Goal: Task Accomplishment & Management: Manage account settings

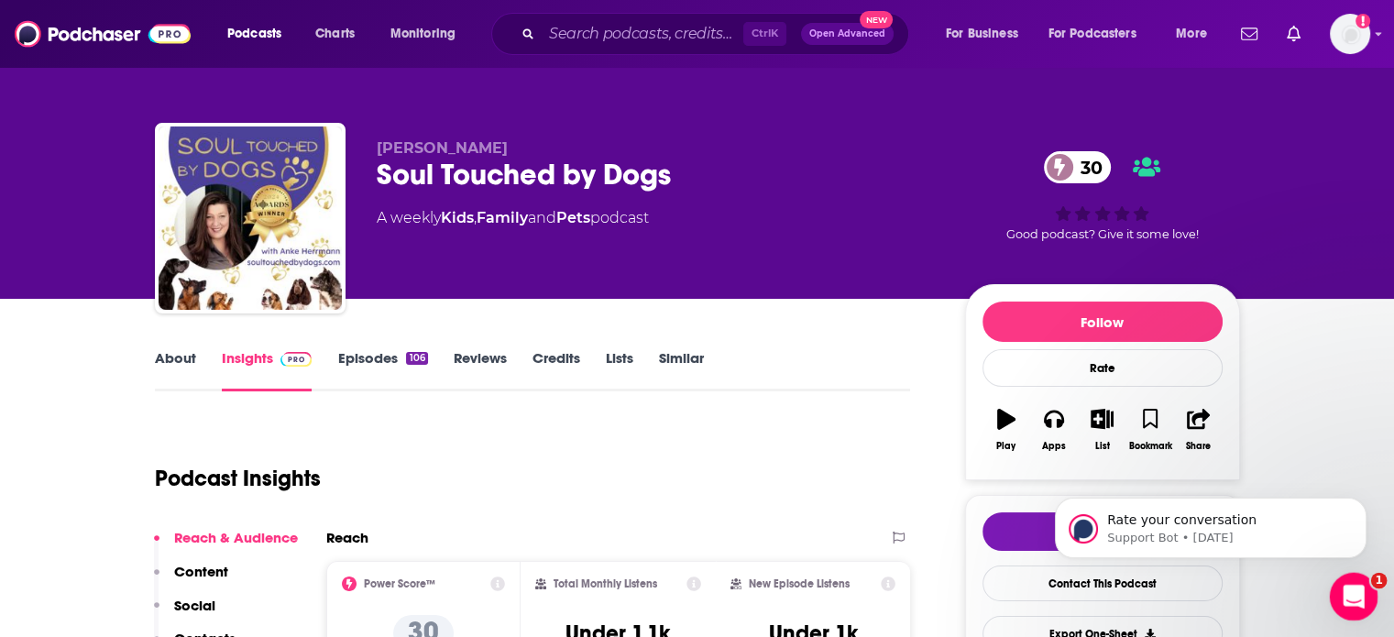
click at [1353, 586] on icon "Open Intercom Messenger" at bounding box center [1352, 594] width 30 height 30
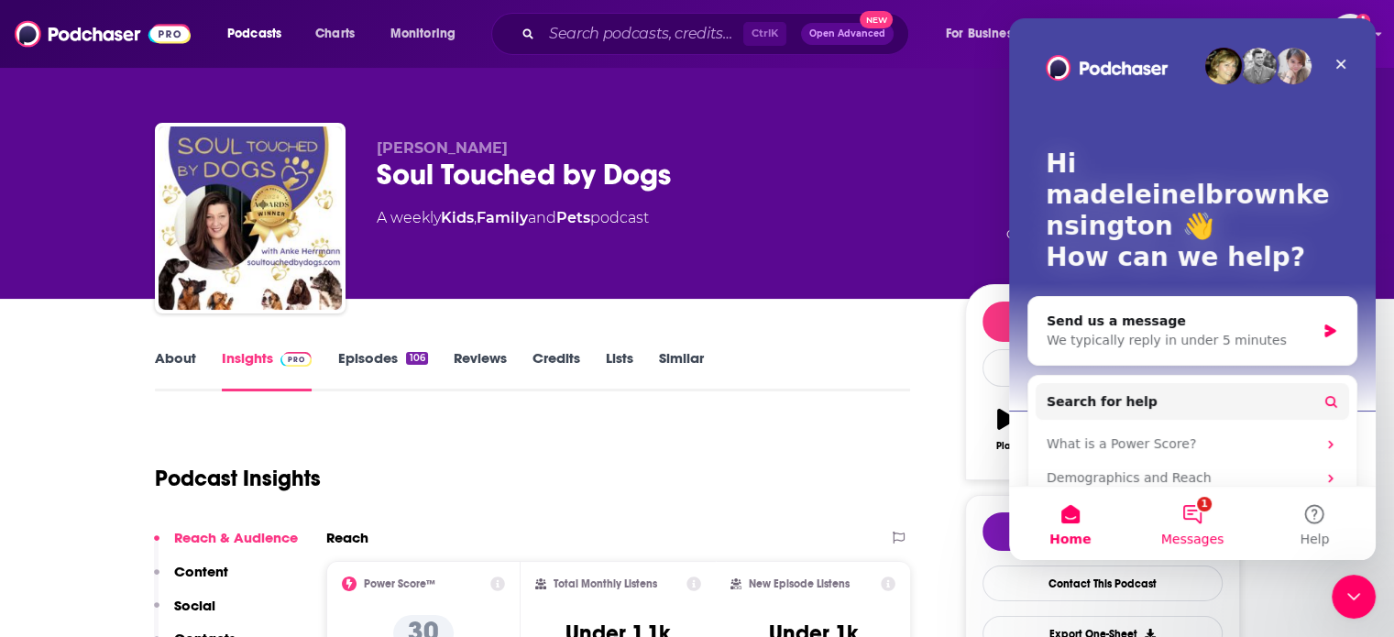
click at [1194, 515] on button "1 Messages" at bounding box center [1192, 523] width 122 height 73
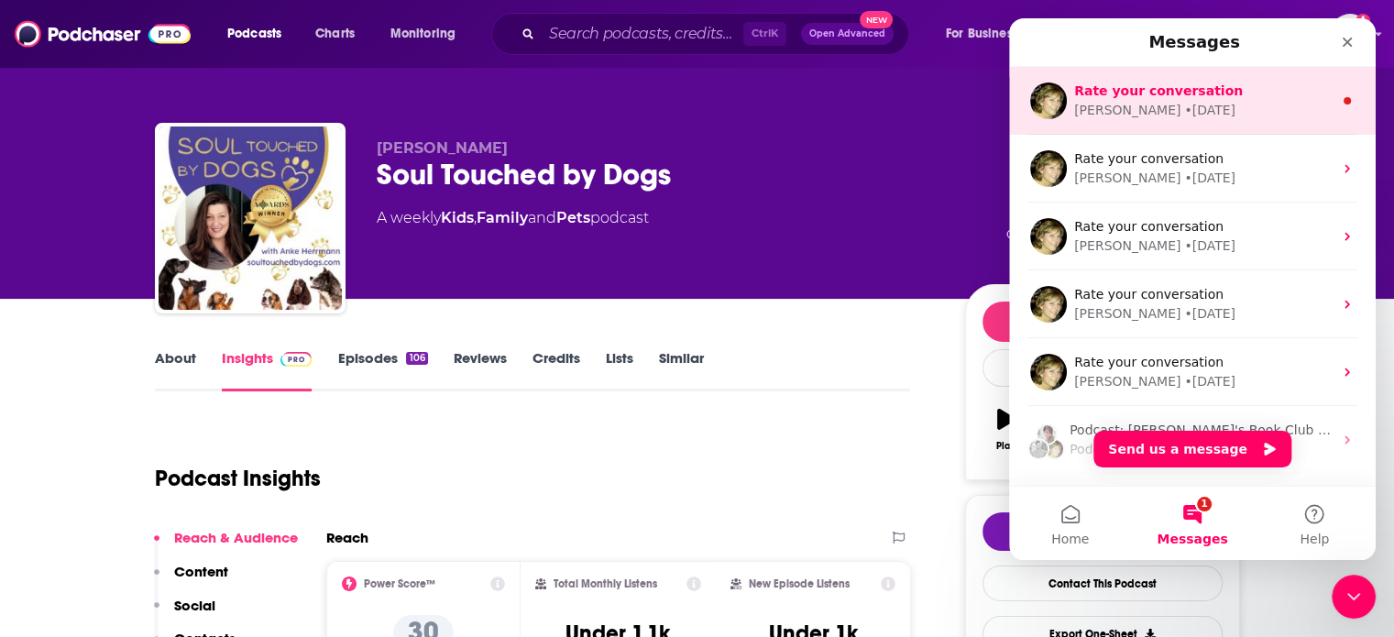
click at [1168, 99] on div "Rate your conversation" at bounding box center [1203, 91] width 259 height 19
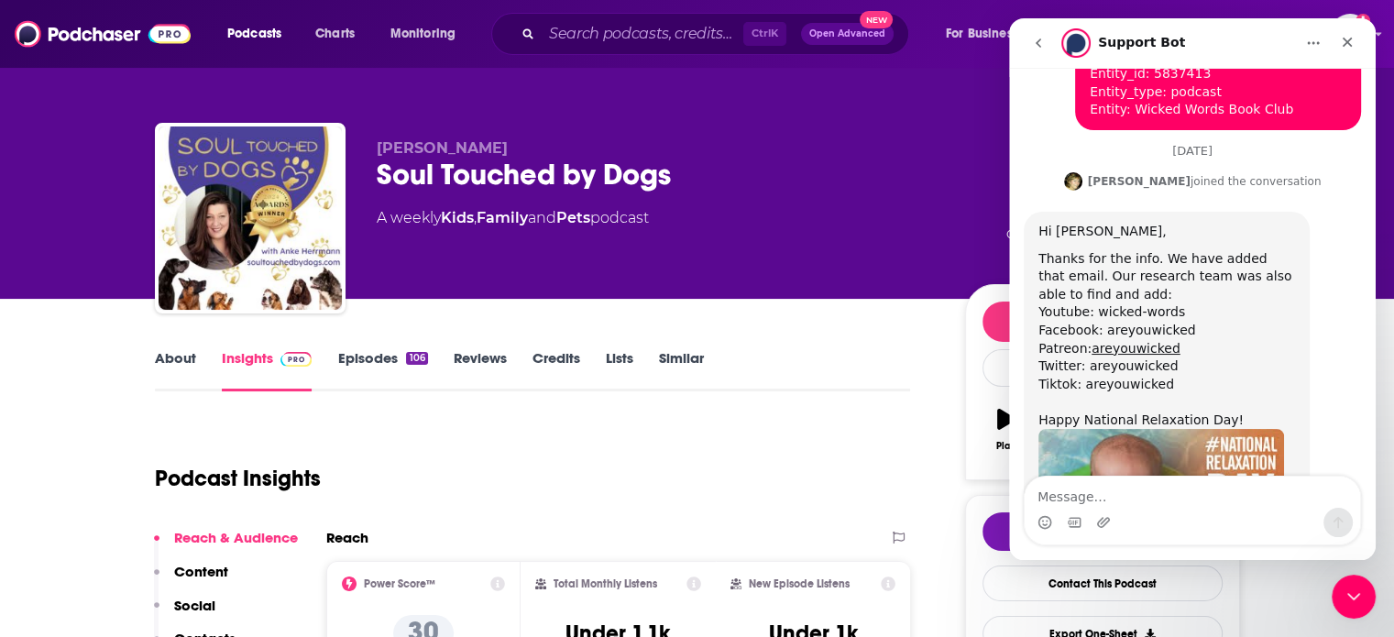
scroll to position [264, 0]
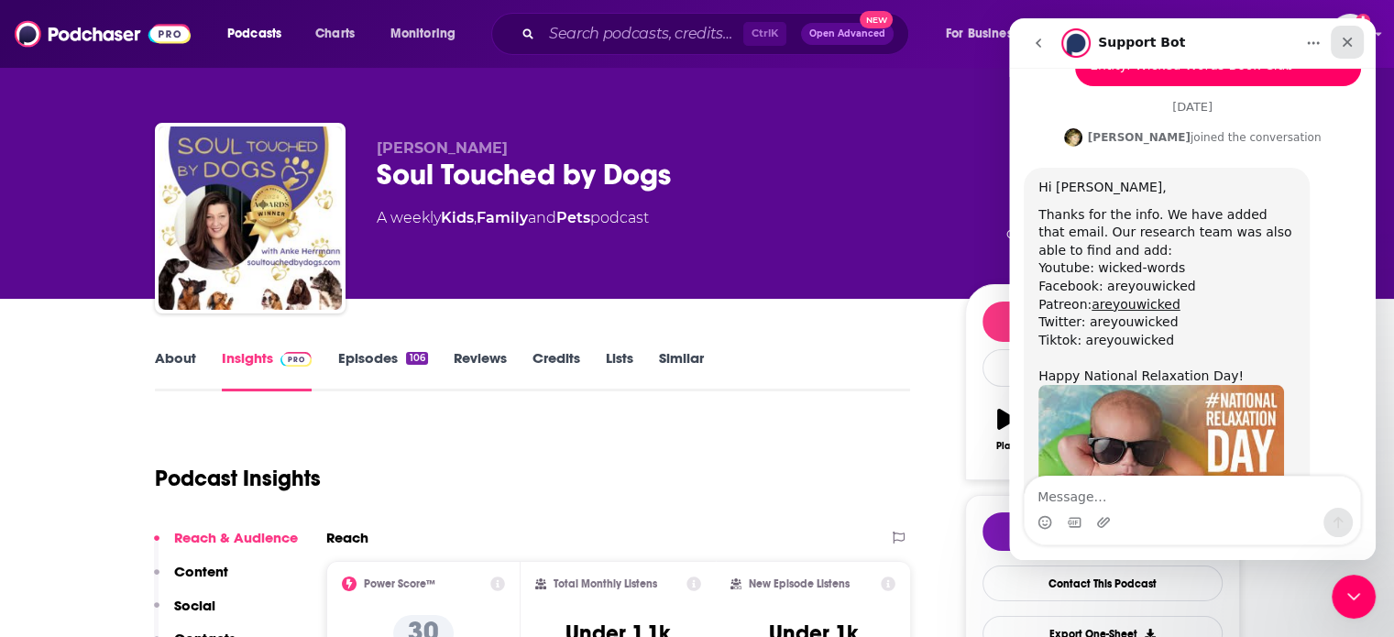
click at [1345, 50] on div "Close" at bounding box center [1347, 42] width 33 height 33
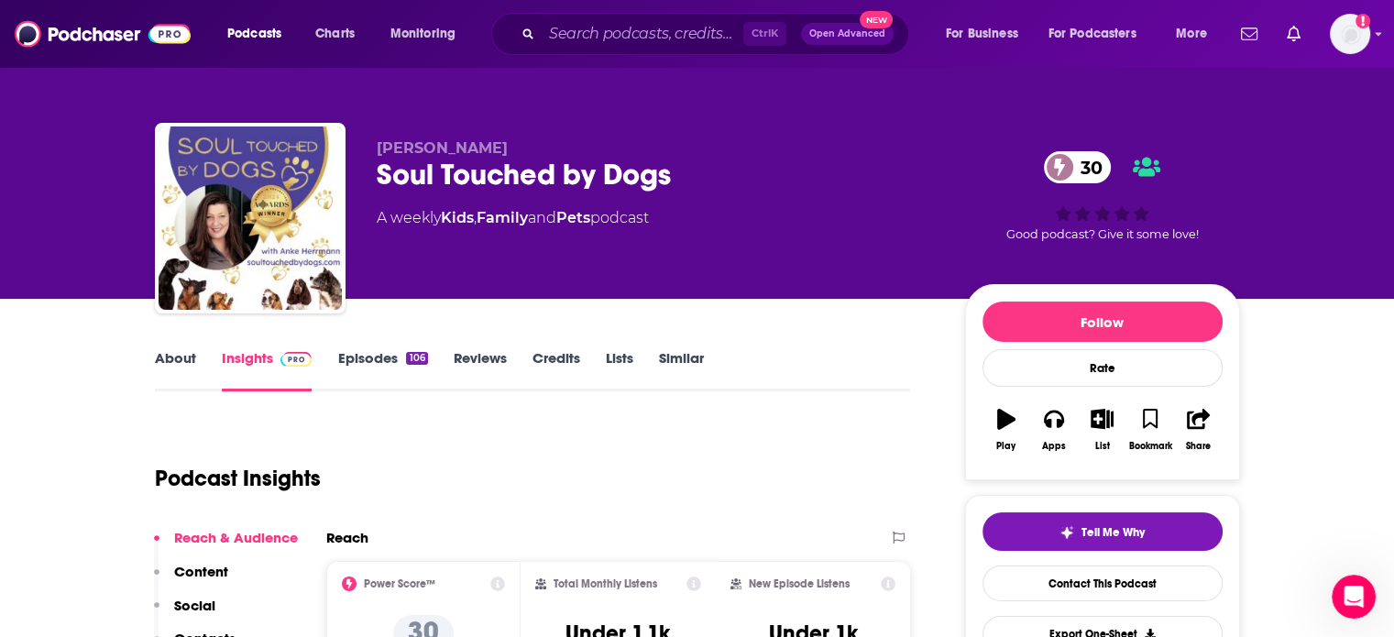
scroll to position [677, 0]
click at [171, 367] on link "About" at bounding box center [175, 370] width 41 height 42
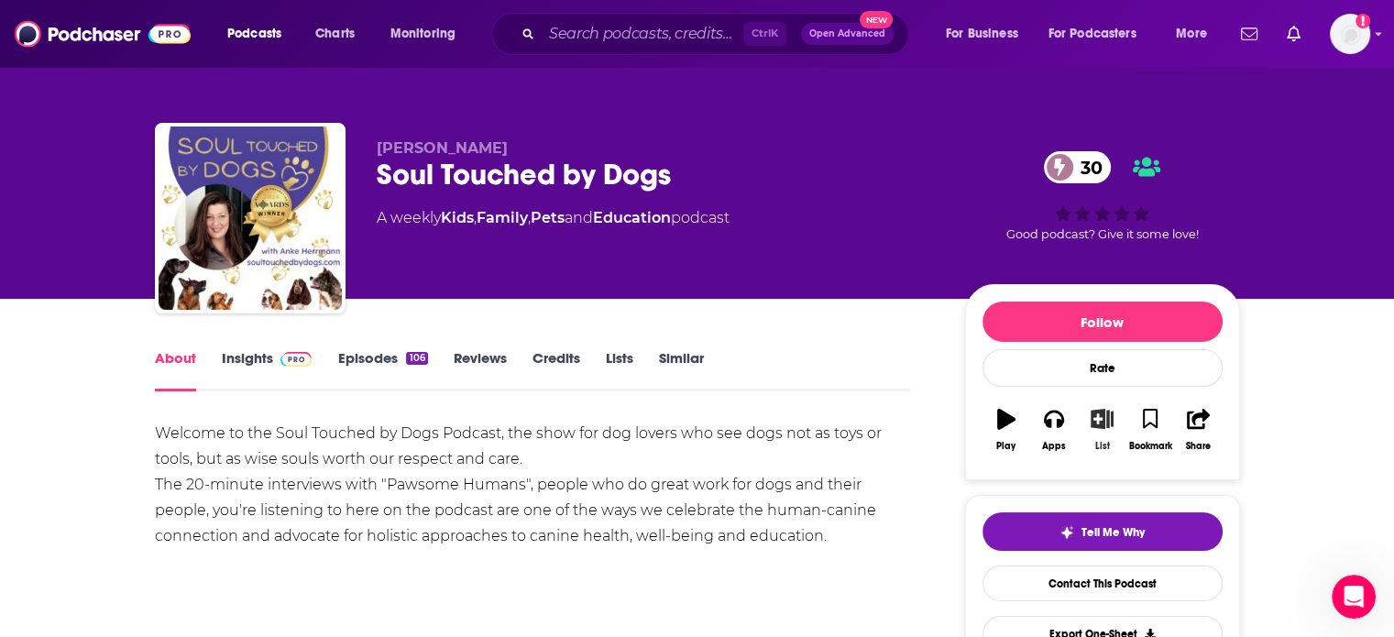
click at [1093, 413] on icon "button" at bounding box center [1102, 419] width 23 height 20
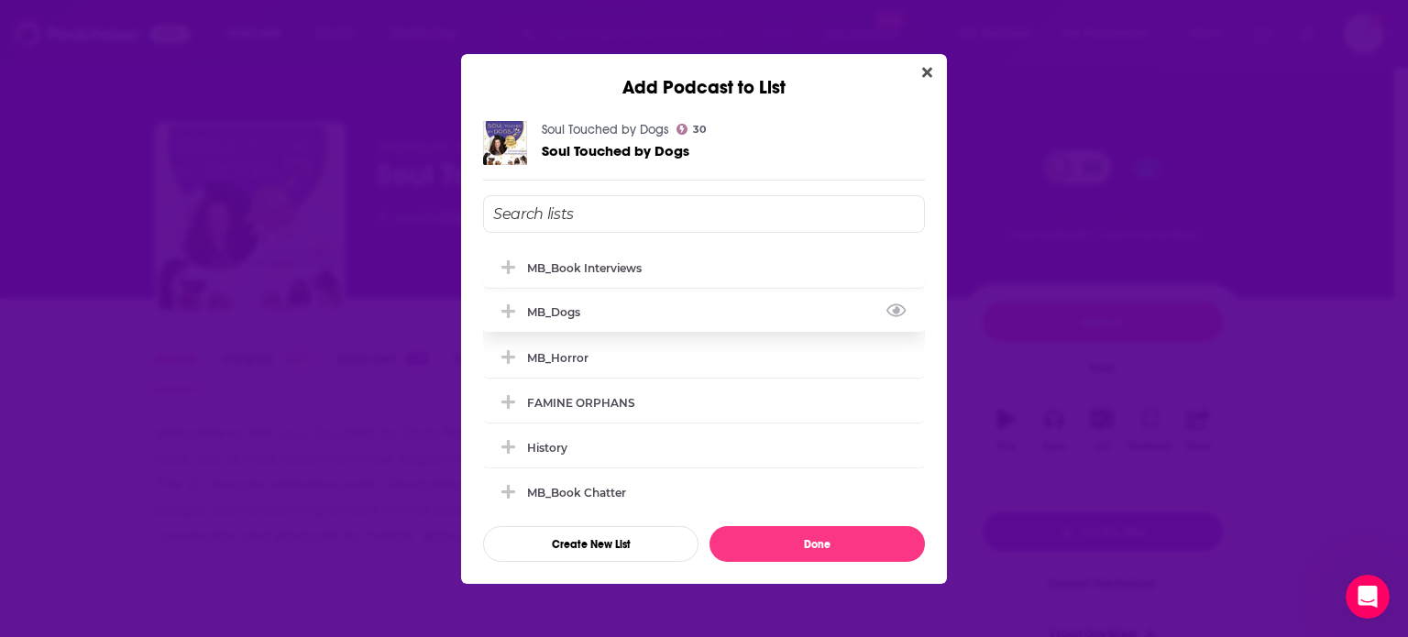
click at [612, 318] on div "MB_Dogs" at bounding box center [704, 312] width 442 height 40
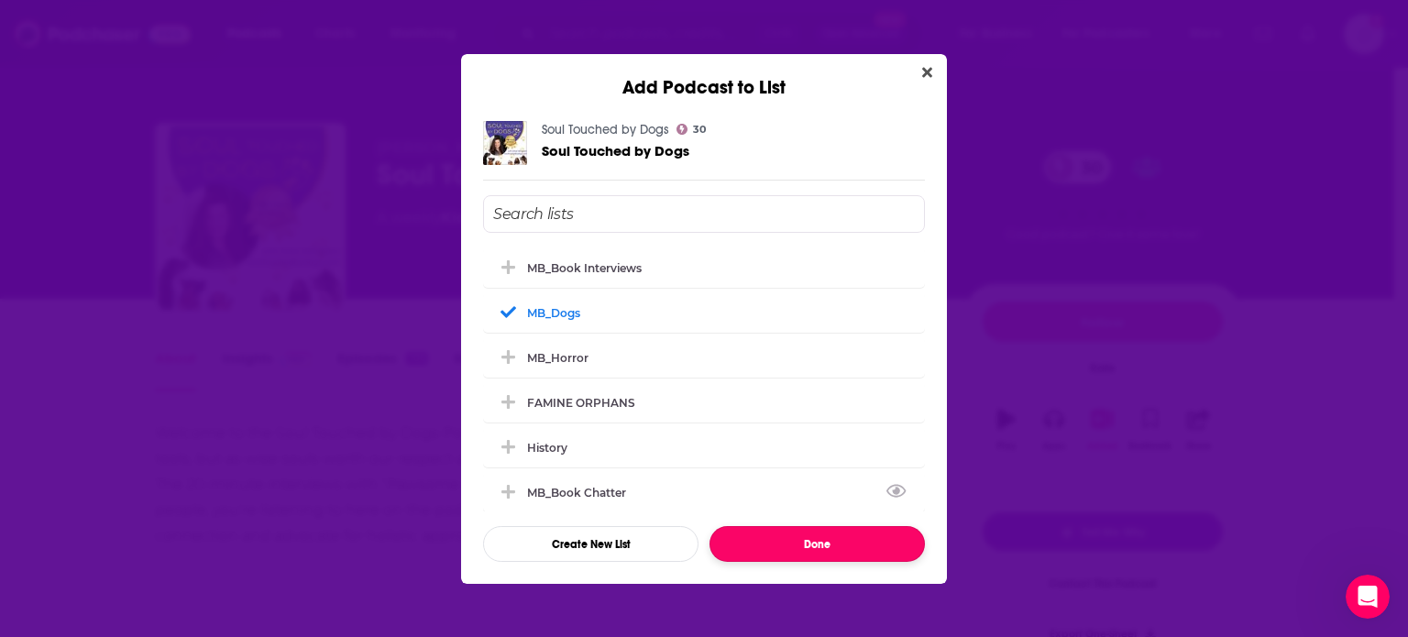
click at [843, 542] on button "Done" at bounding box center [817, 544] width 215 height 36
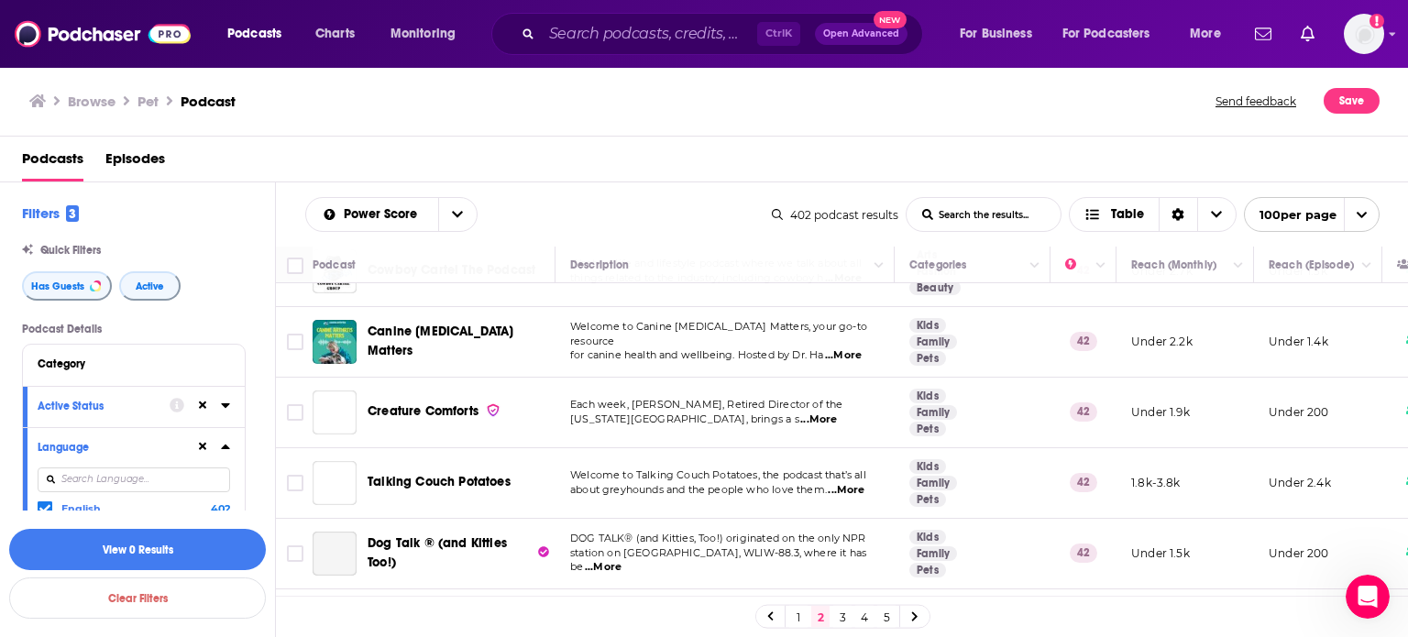
scroll to position [1495, 0]
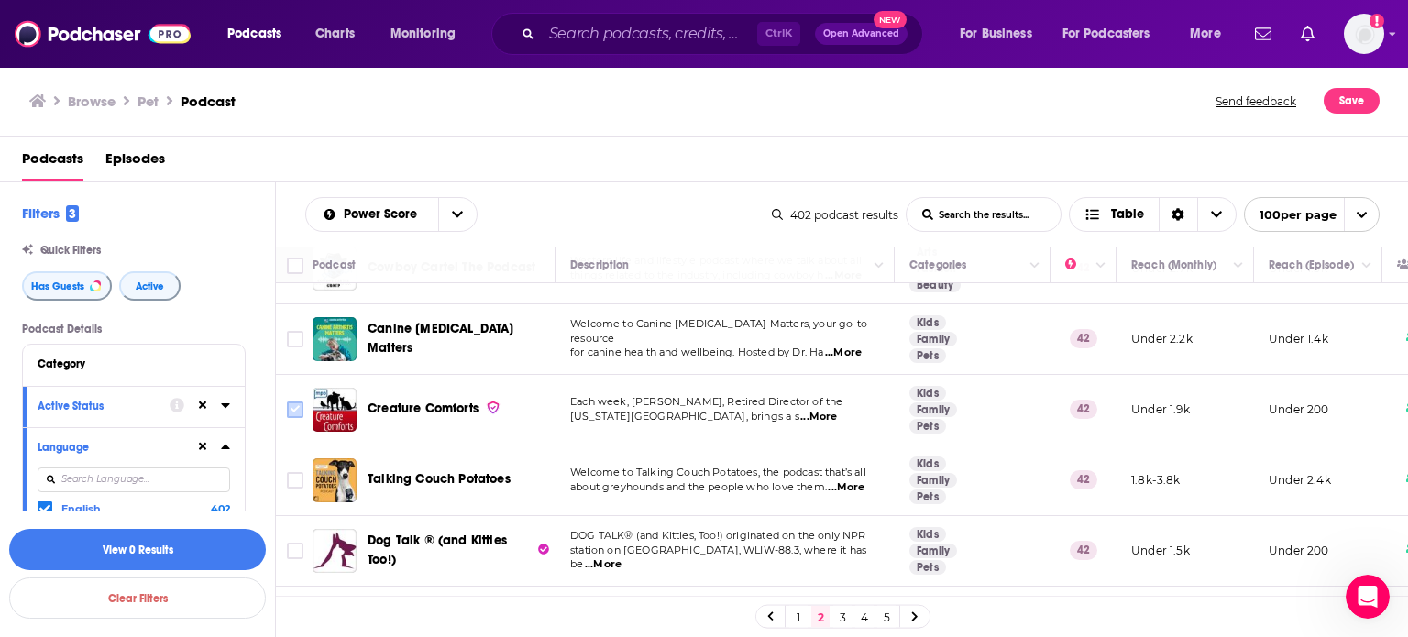
click at [290, 402] on input "Toggle select row" at bounding box center [295, 410] width 17 height 17
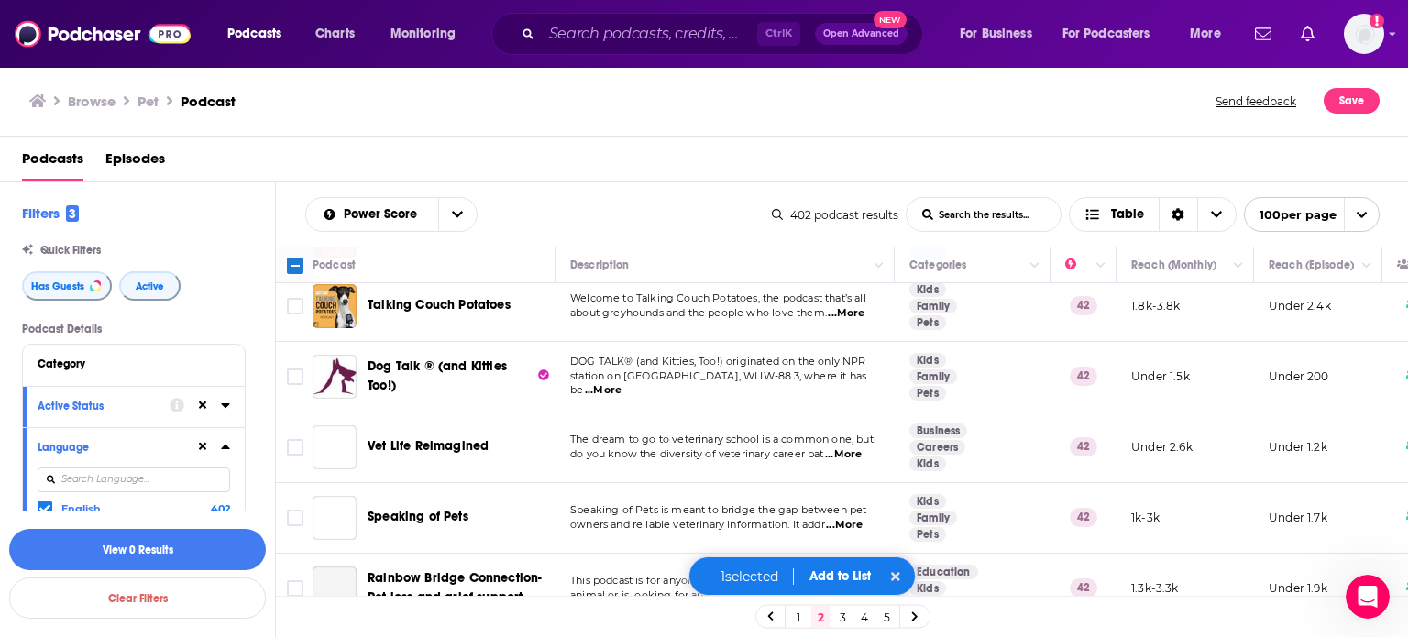
scroll to position [1679, 0]
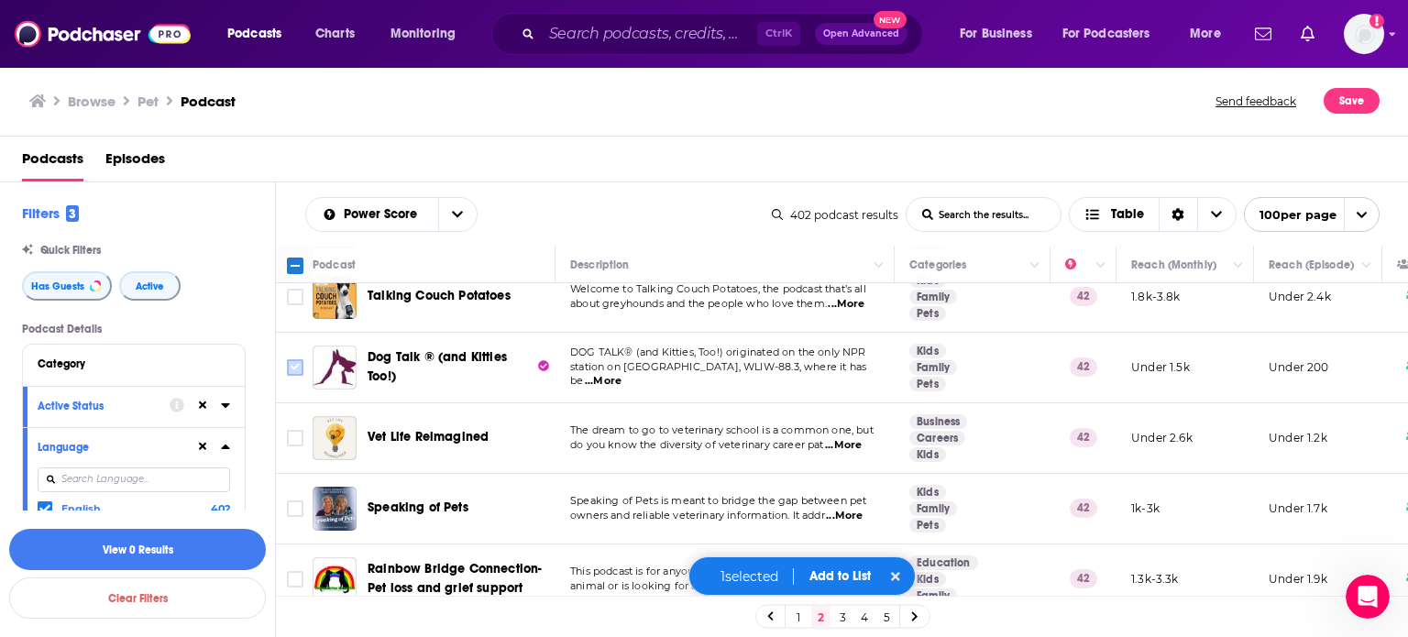
click at [293, 359] on input "Toggle select row" at bounding box center [295, 367] width 17 height 17
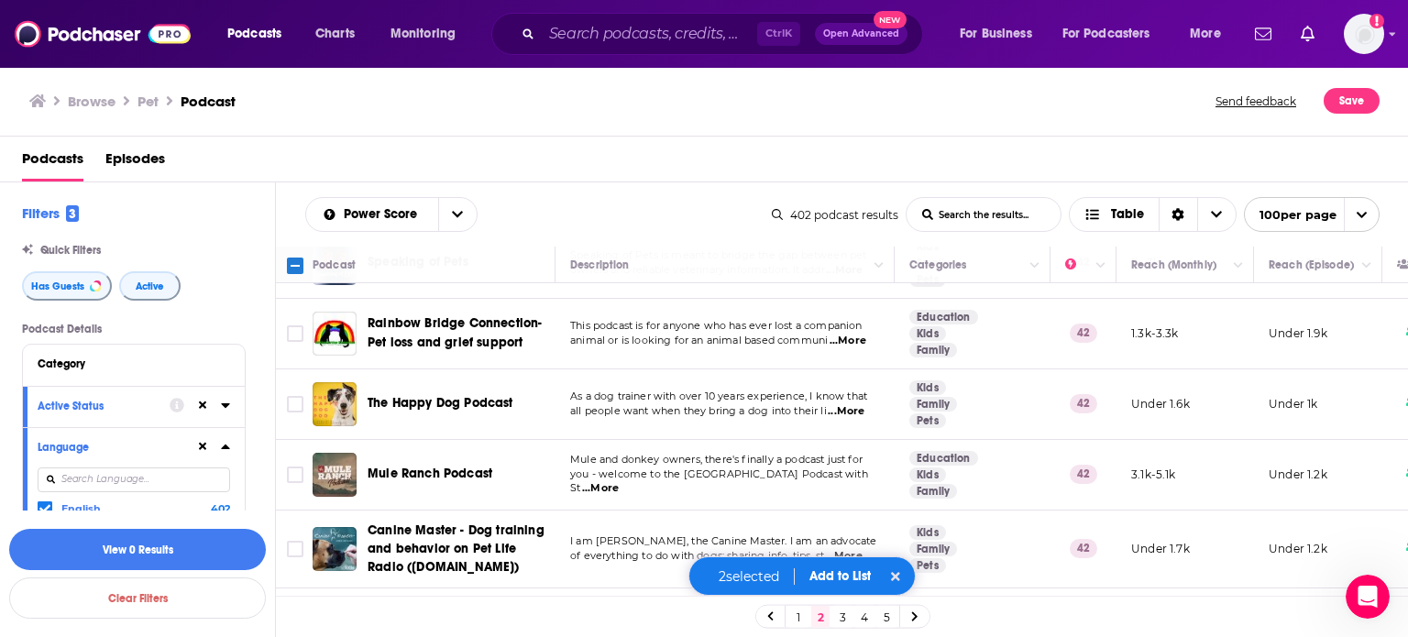
scroll to position [1954, 0]
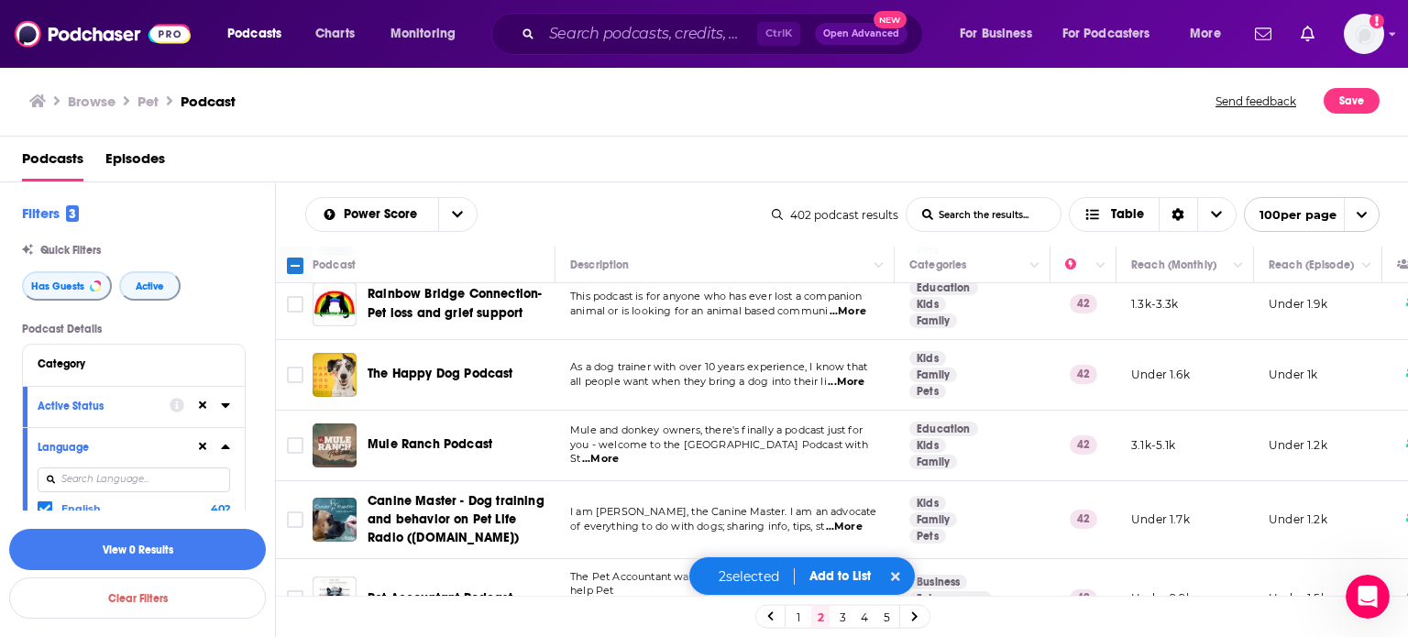
click at [851, 375] on span "...More" at bounding box center [846, 382] width 37 height 15
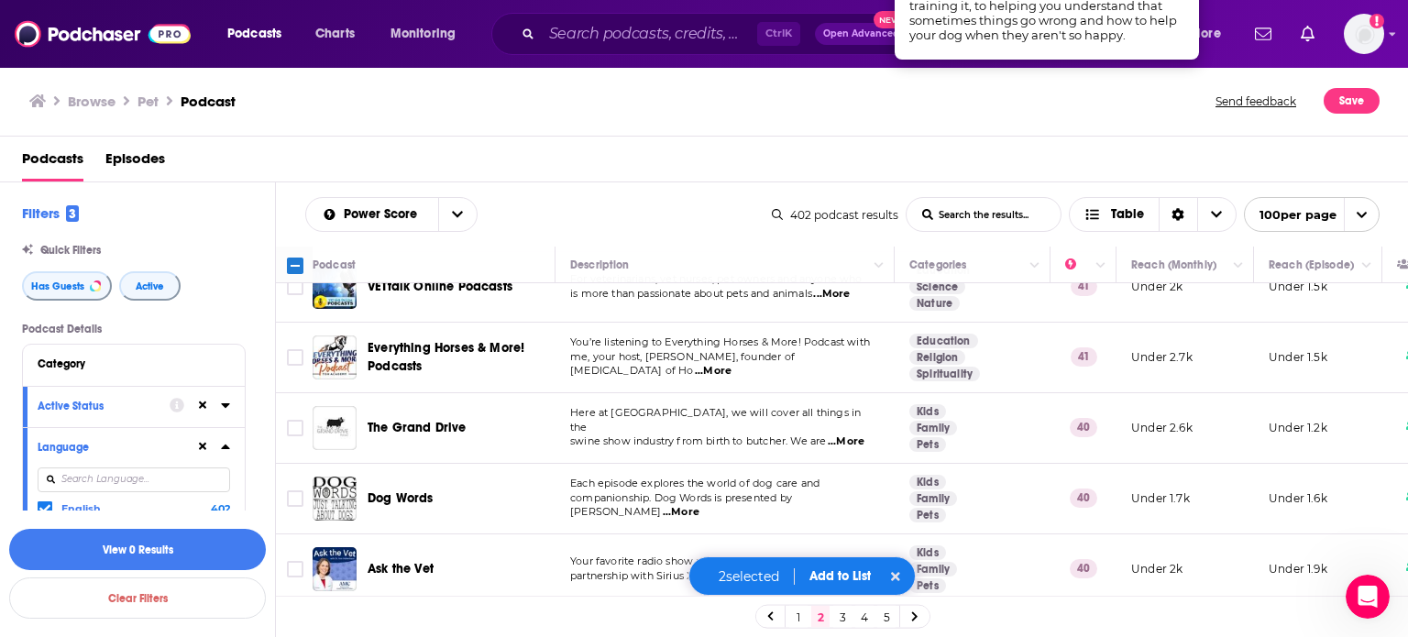
scroll to position [2504, 0]
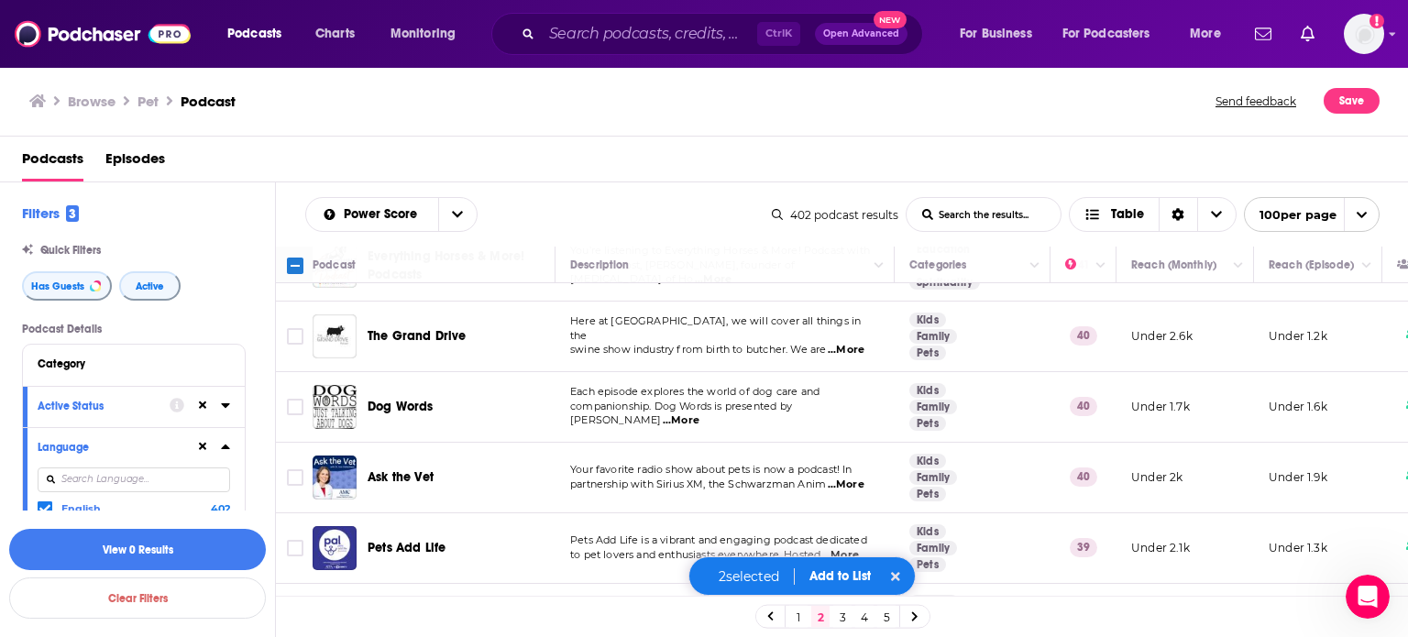
click at [858, 343] on span "...More" at bounding box center [846, 350] width 37 height 15
click at [700, 413] on span "...More" at bounding box center [681, 420] width 37 height 15
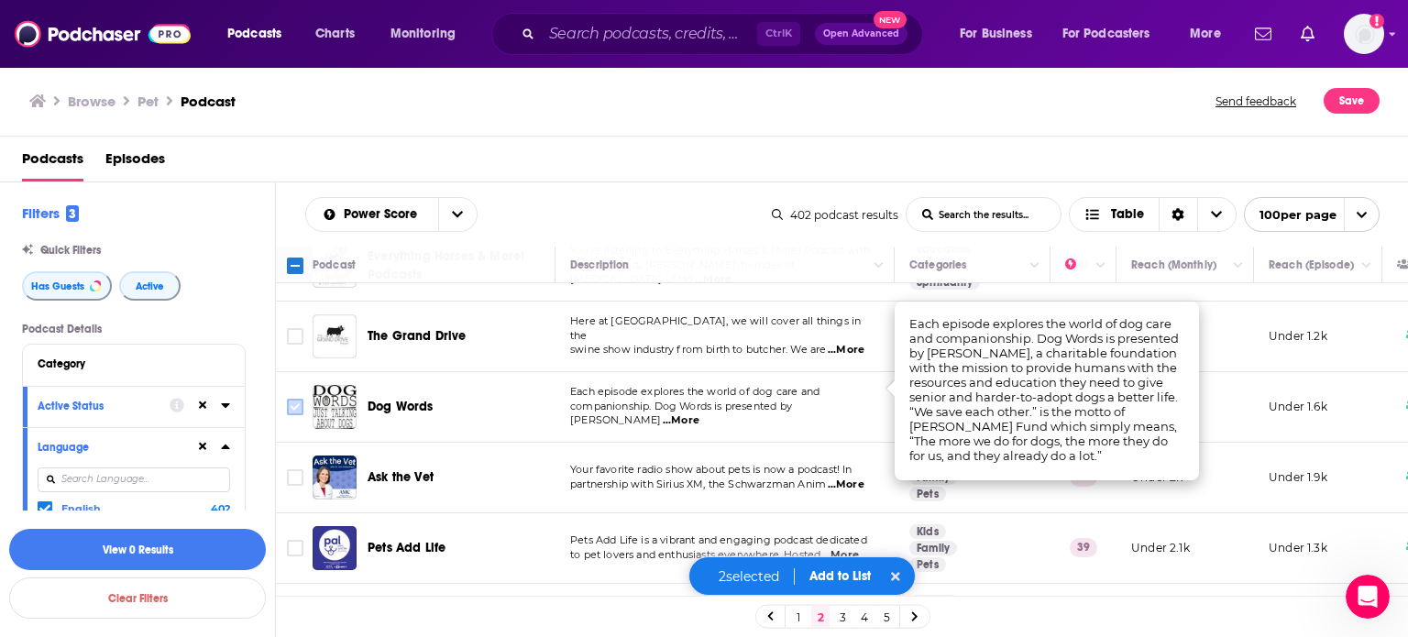
click at [289, 399] on input "Toggle select row" at bounding box center [295, 407] width 17 height 17
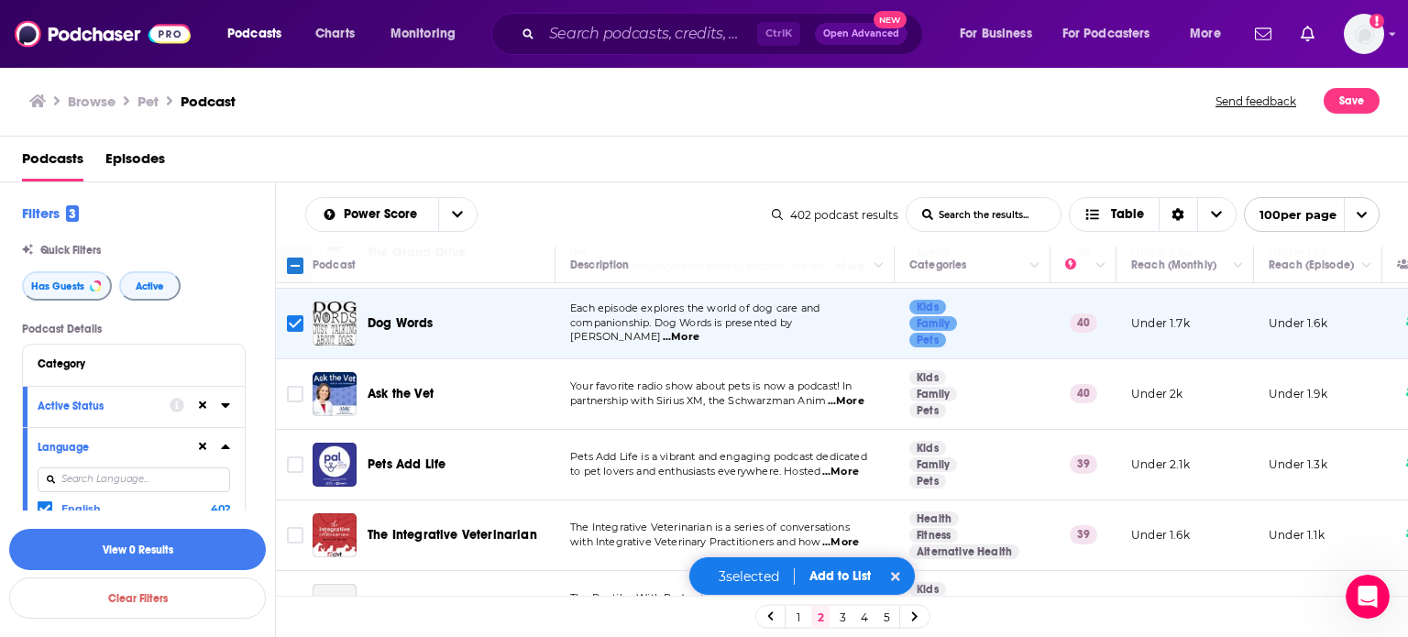
scroll to position [2595, 0]
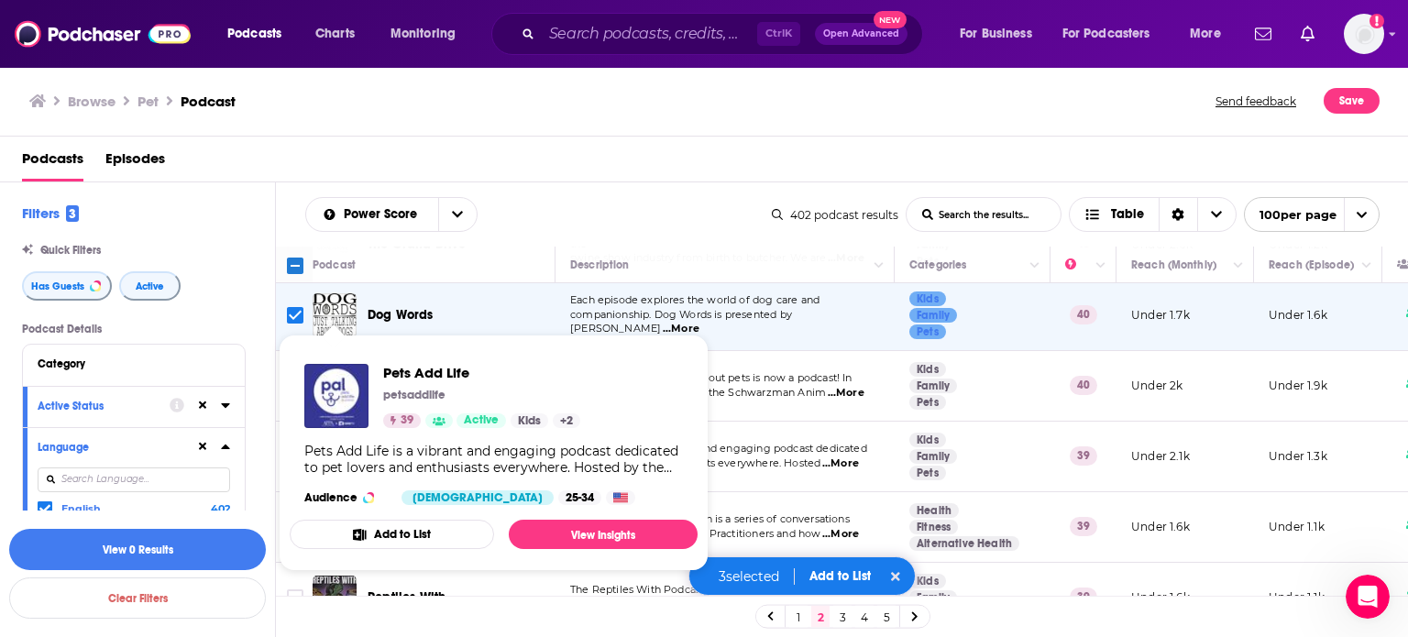
click at [302, 432] on div "Pets Add Life petsaddlife 39 Active Kids + 2 Pets Add Life is a vibrant and eng…" at bounding box center [494, 434] width 408 height 171
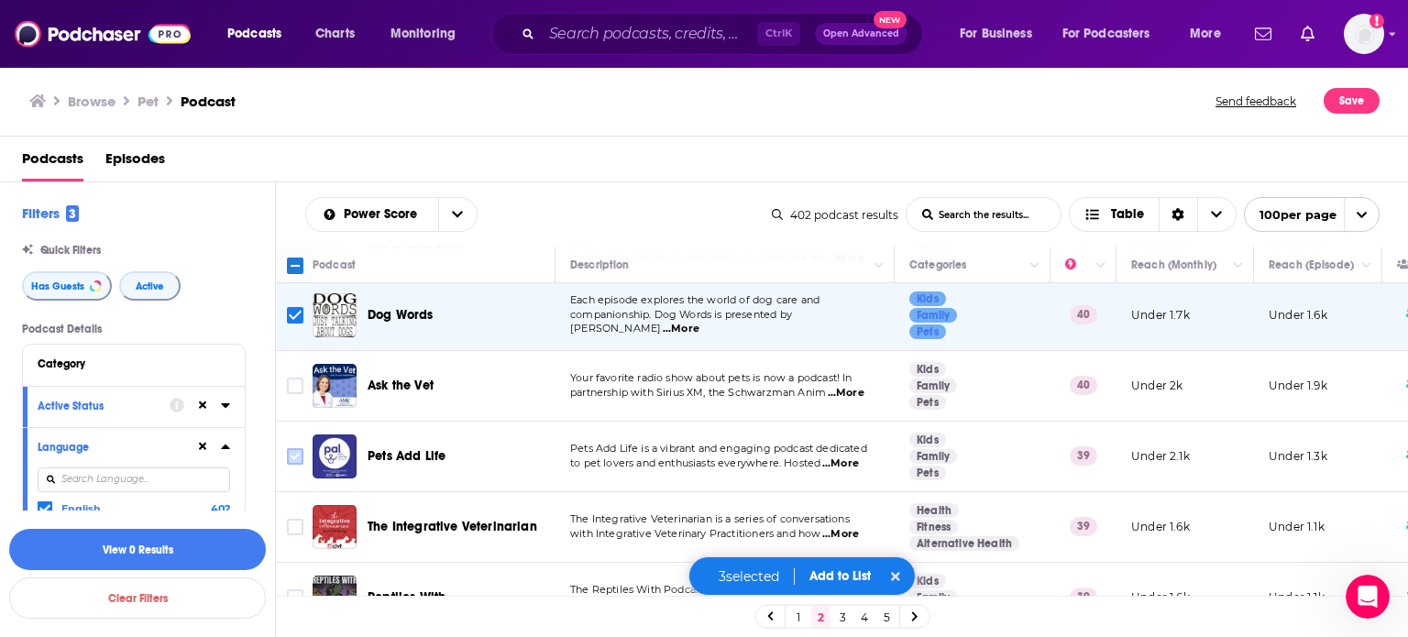
click at [298, 448] on input "Toggle select row" at bounding box center [295, 456] width 17 height 17
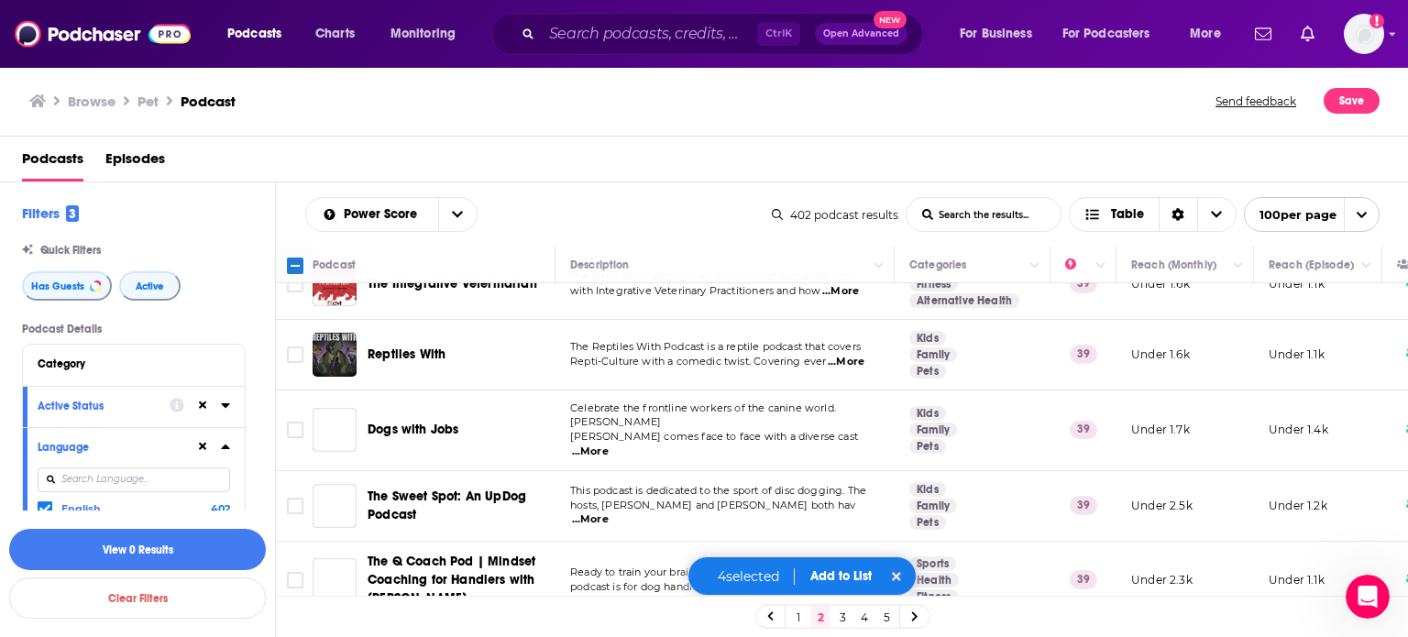
scroll to position [2871, 0]
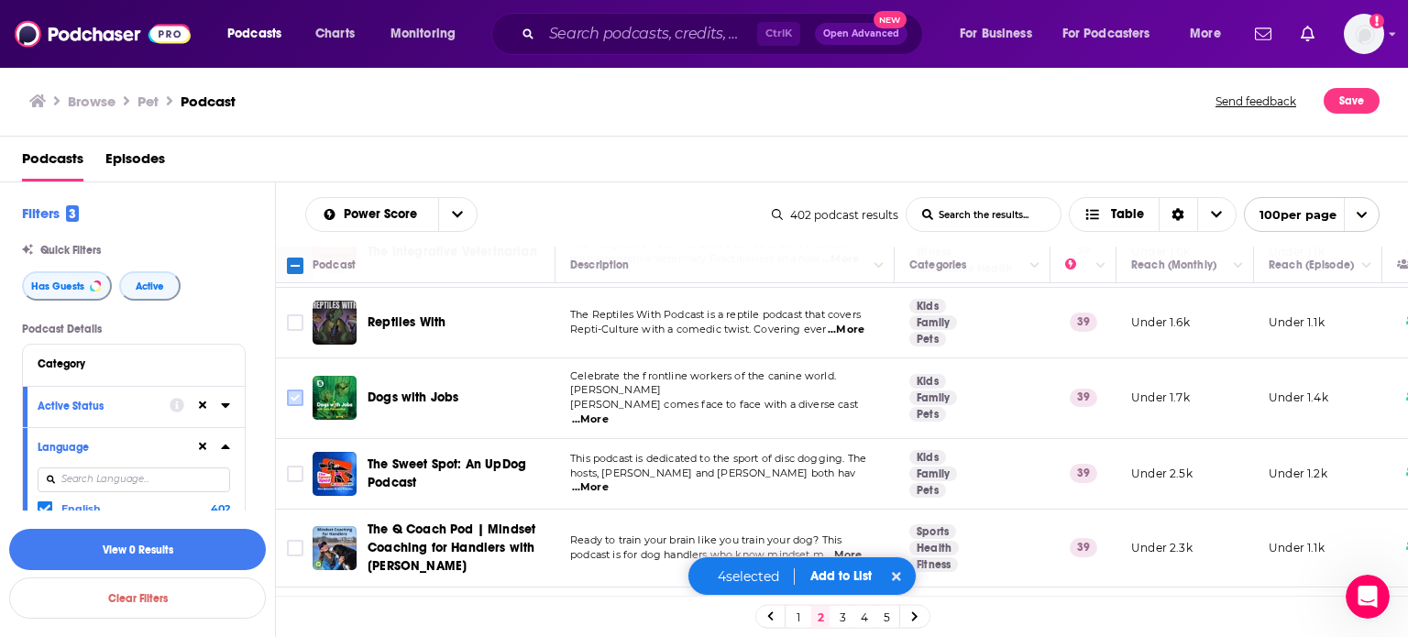
click at [284, 387] on icon "Toggle select row" at bounding box center [295, 398] width 22 height 22
click at [292, 390] on input "Toggle select row" at bounding box center [295, 398] width 17 height 17
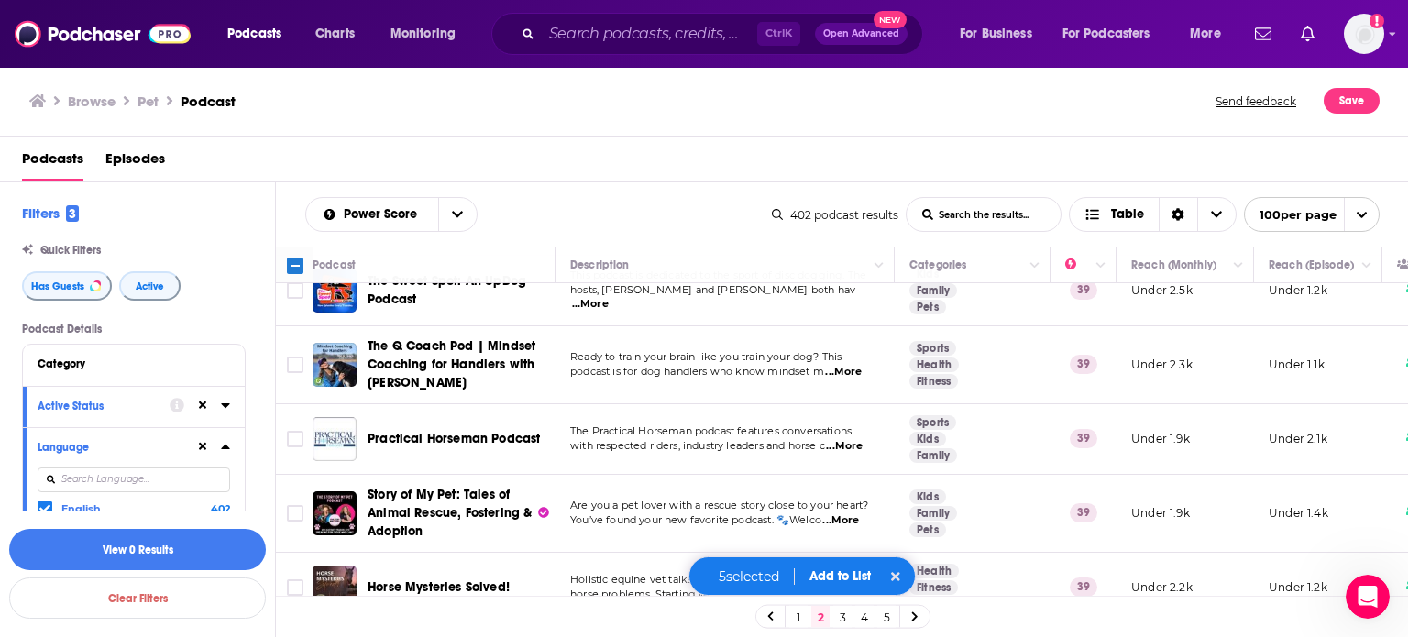
scroll to position [3146, 0]
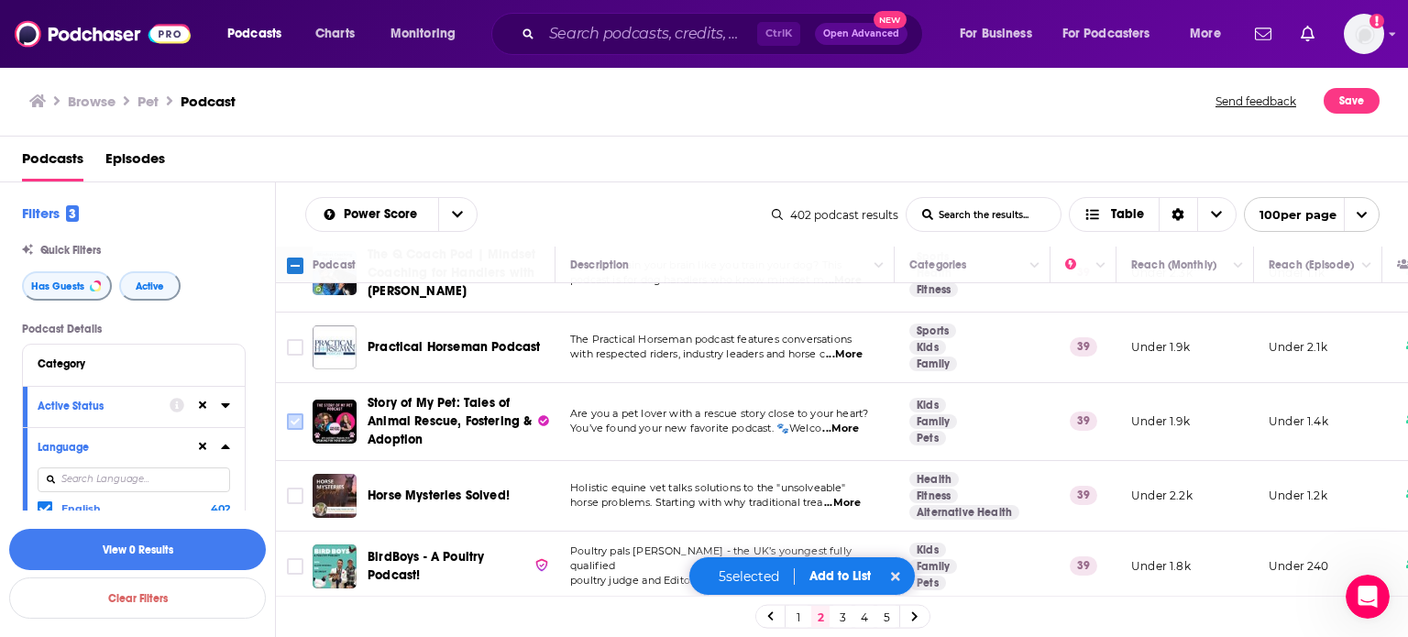
click at [295, 413] on input "Toggle select row" at bounding box center [295, 421] width 17 height 17
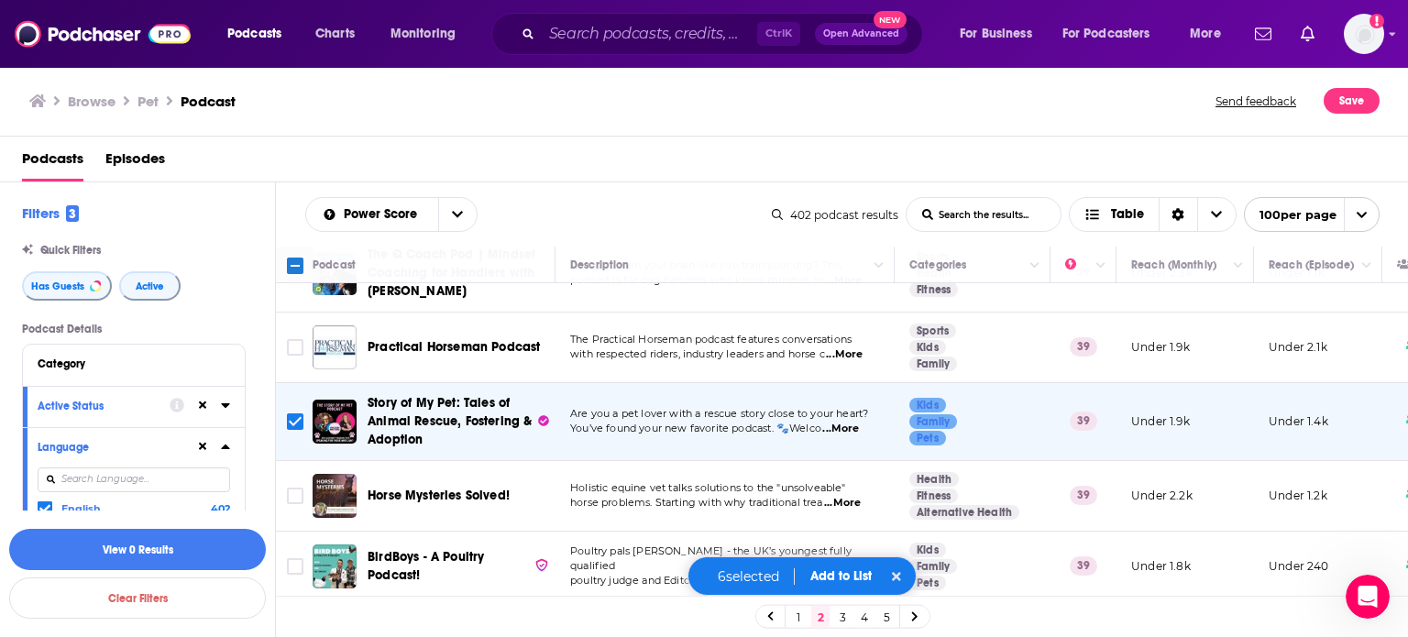
scroll to position [3237, 0]
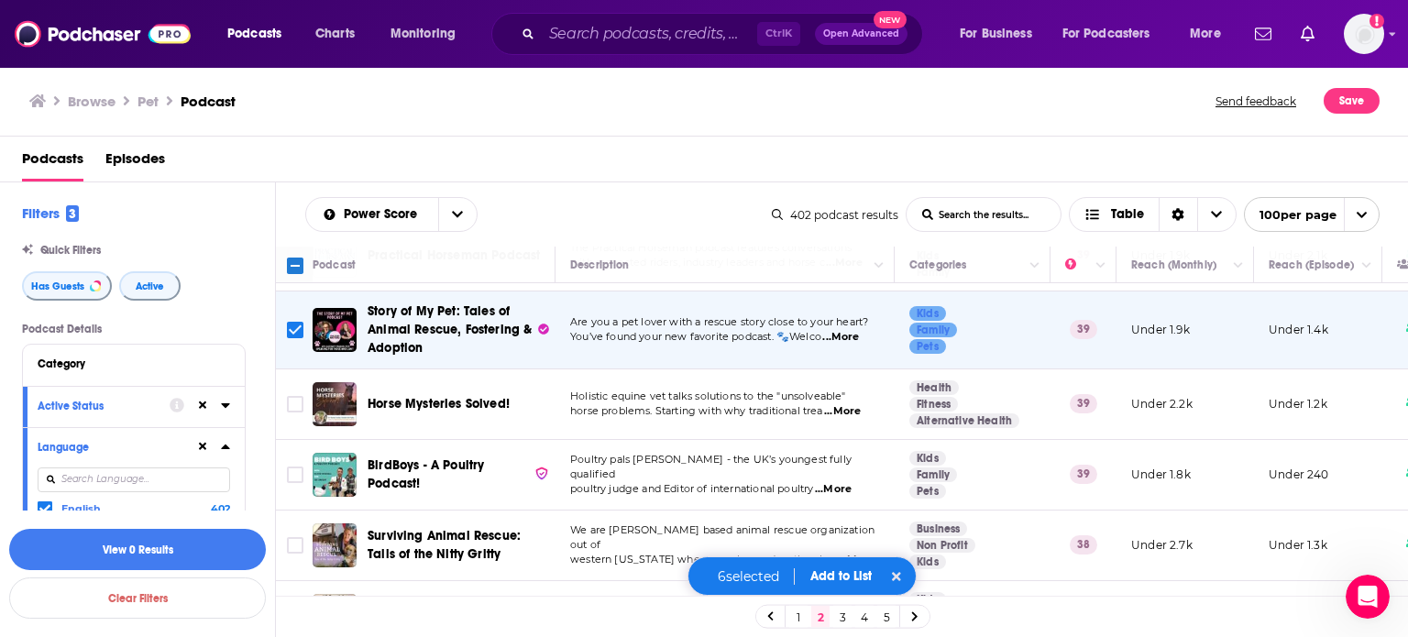
click at [293, 322] on input "Toggle select row" at bounding box center [295, 330] width 17 height 17
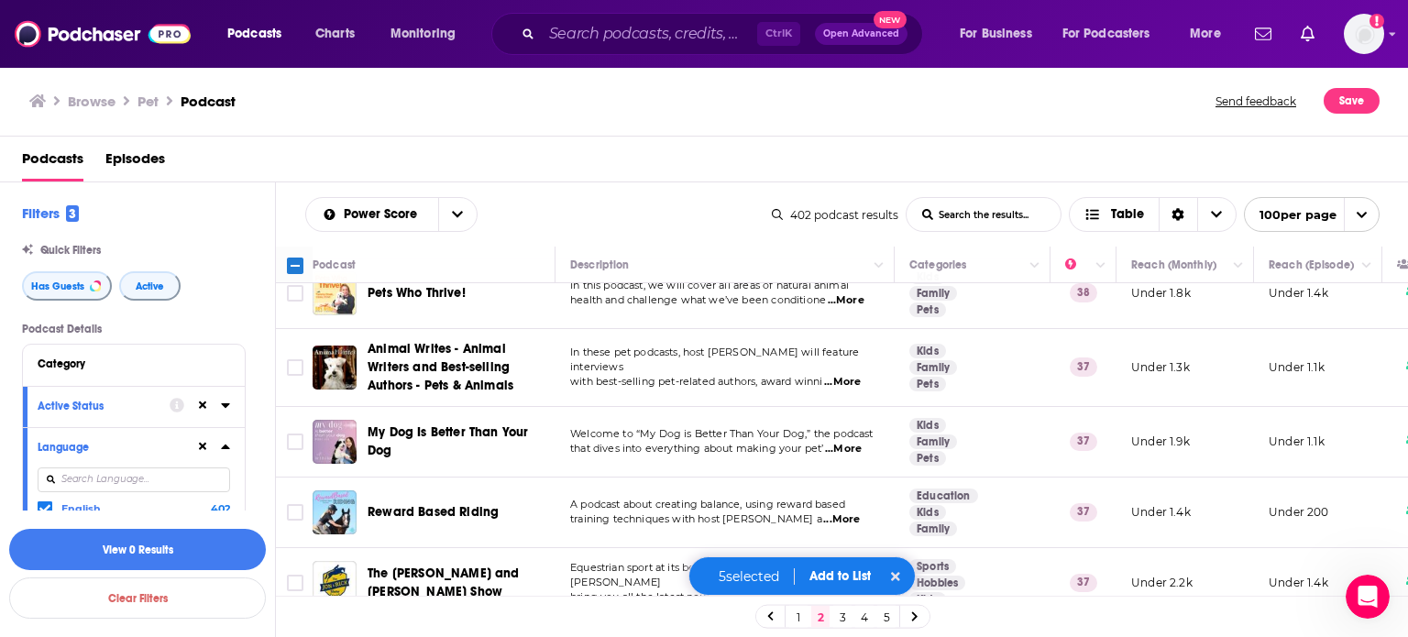
scroll to position [4232, 0]
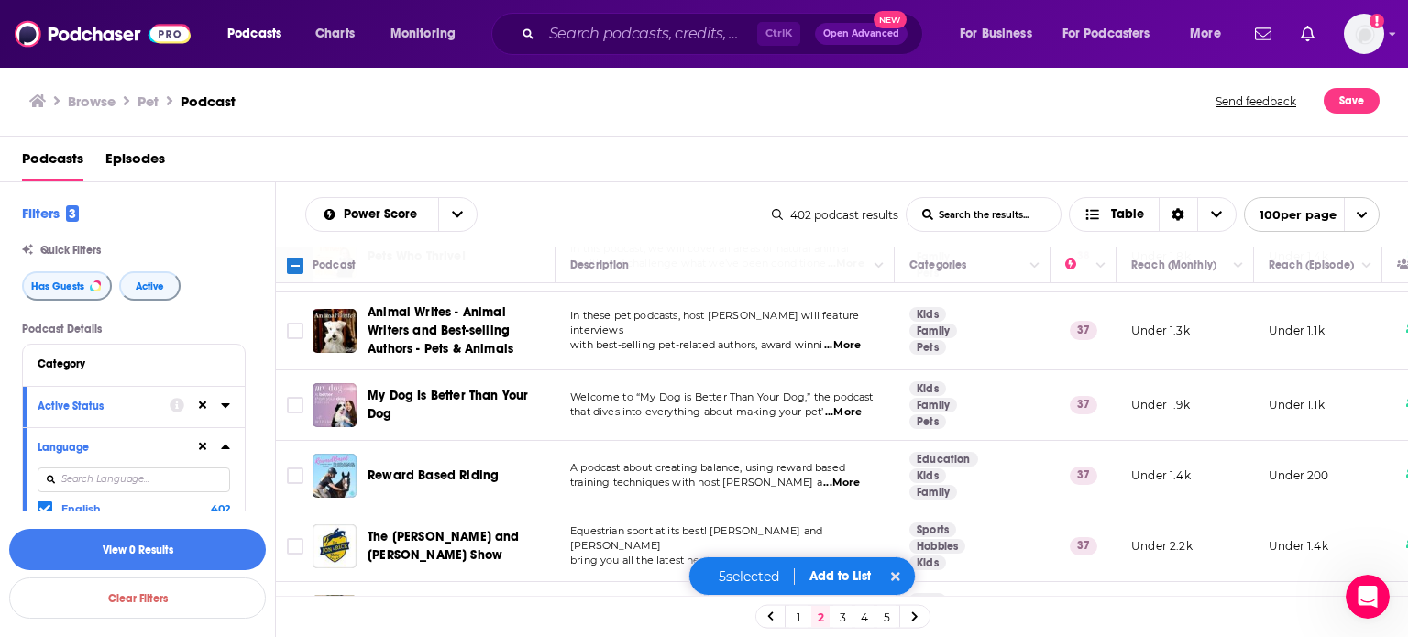
click at [853, 405] on span "...More" at bounding box center [843, 412] width 37 height 15
click at [292, 397] on input "Toggle select row" at bounding box center [295, 405] width 17 height 17
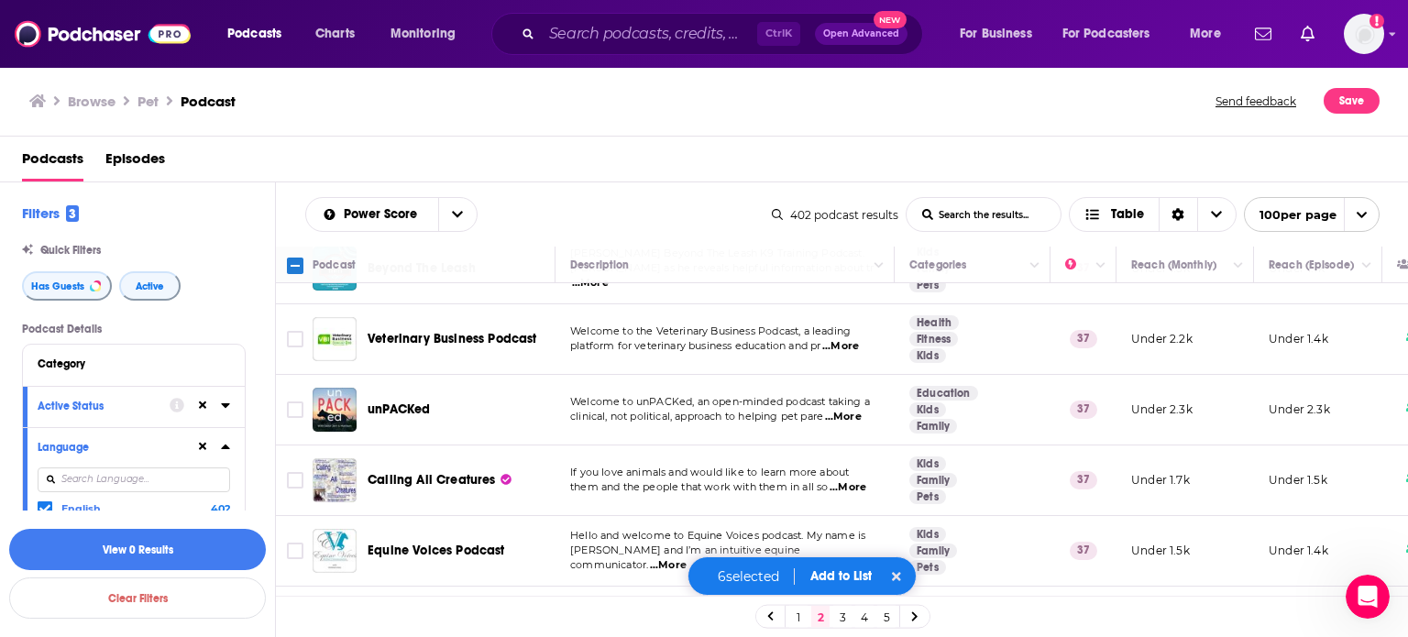
scroll to position [4803, 0]
click at [302, 471] on input "Toggle select row" at bounding box center [295, 479] width 17 height 17
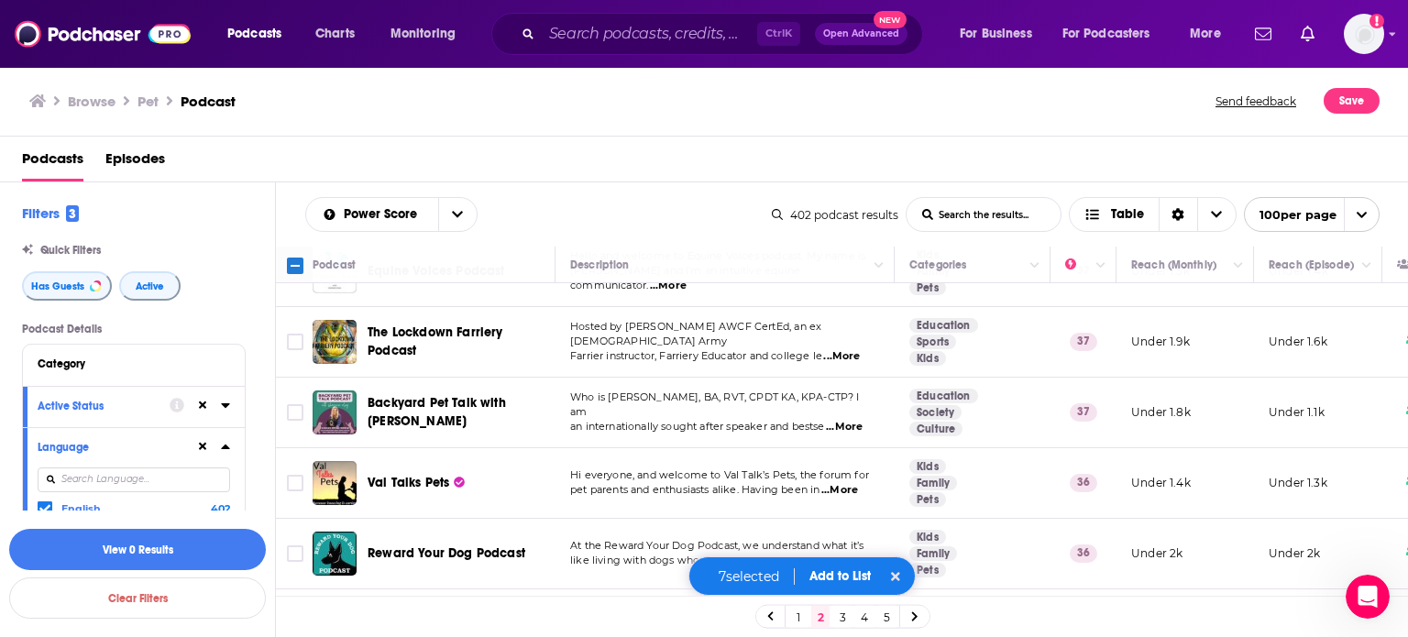
scroll to position [5133, 0]
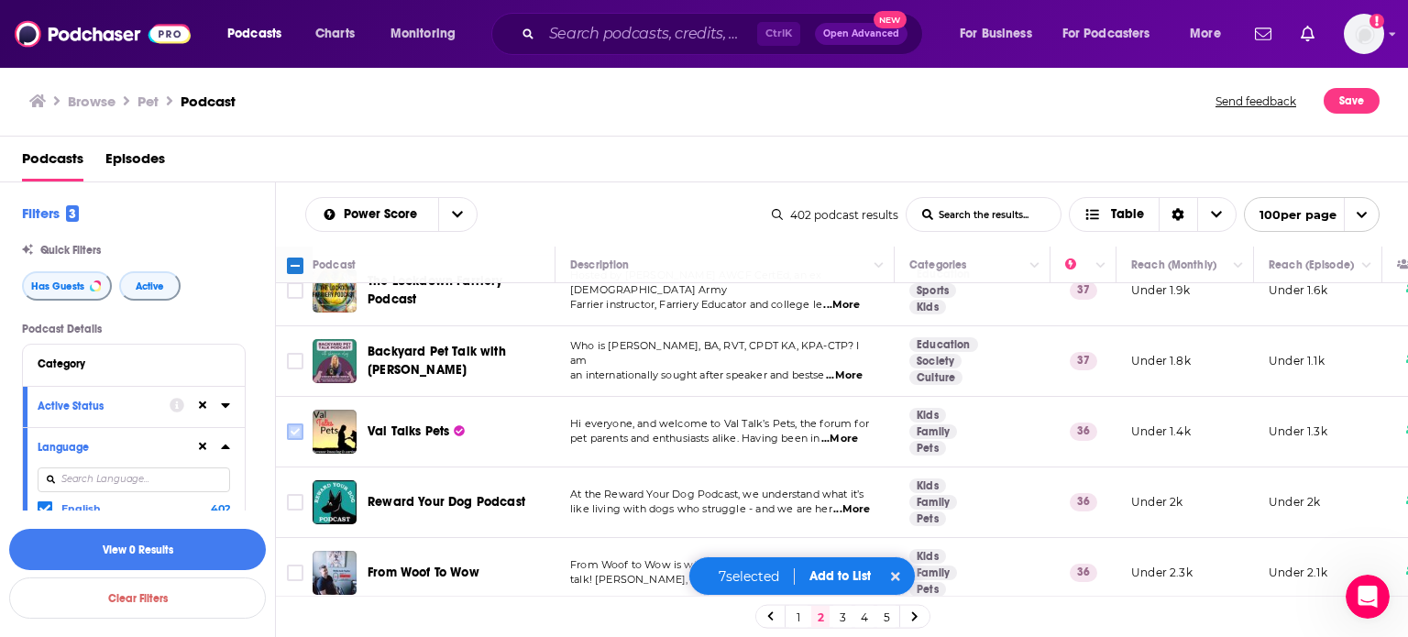
click at [294, 424] on input "Toggle select row" at bounding box center [295, 432] width 17 height 17
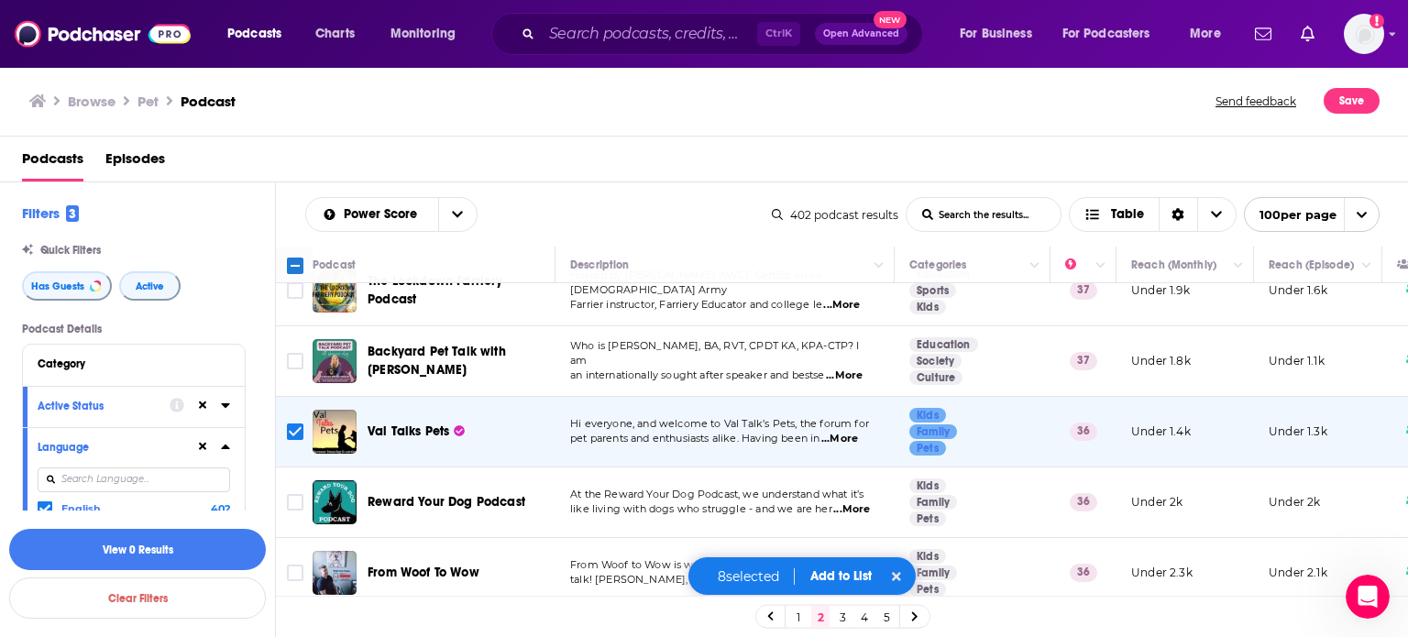
click at [832, 583] on button "Add to List" at bounding box center [841, 576] width 91 height 16
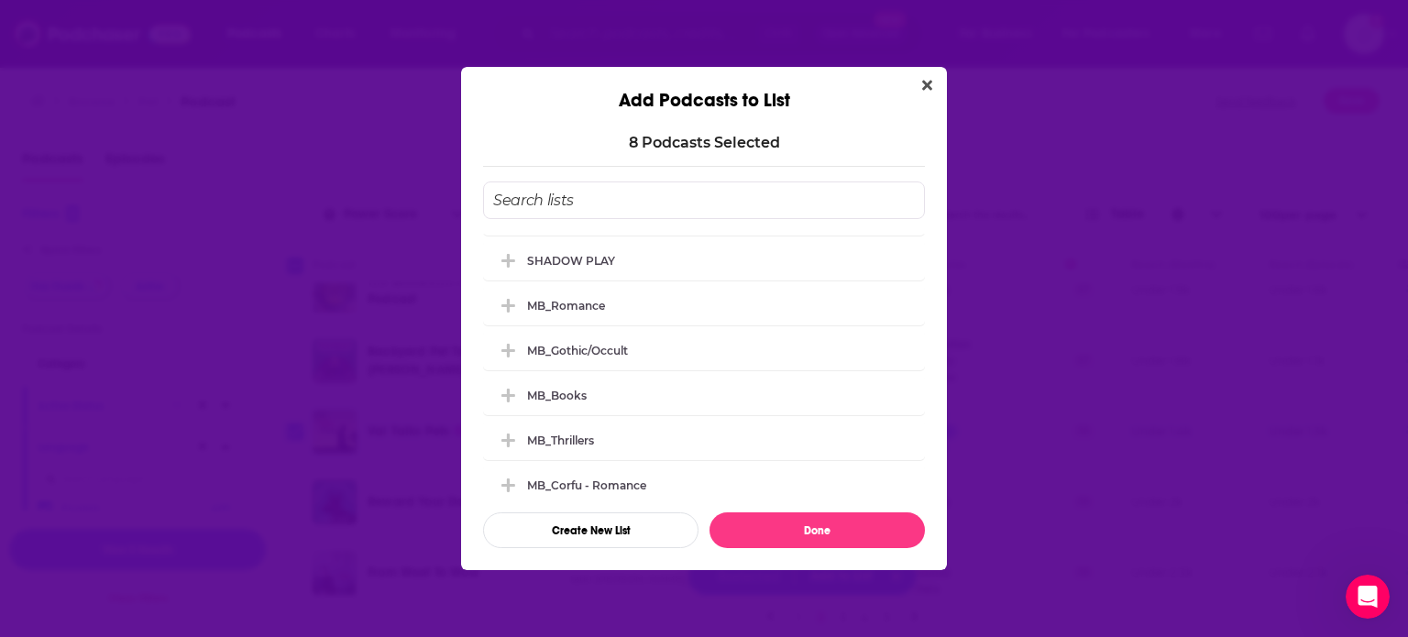
scroll to position [0, 0]
click at [613, 188] on input "Add Podcast To List" at bounding box center [704, 201] width 442 height 38
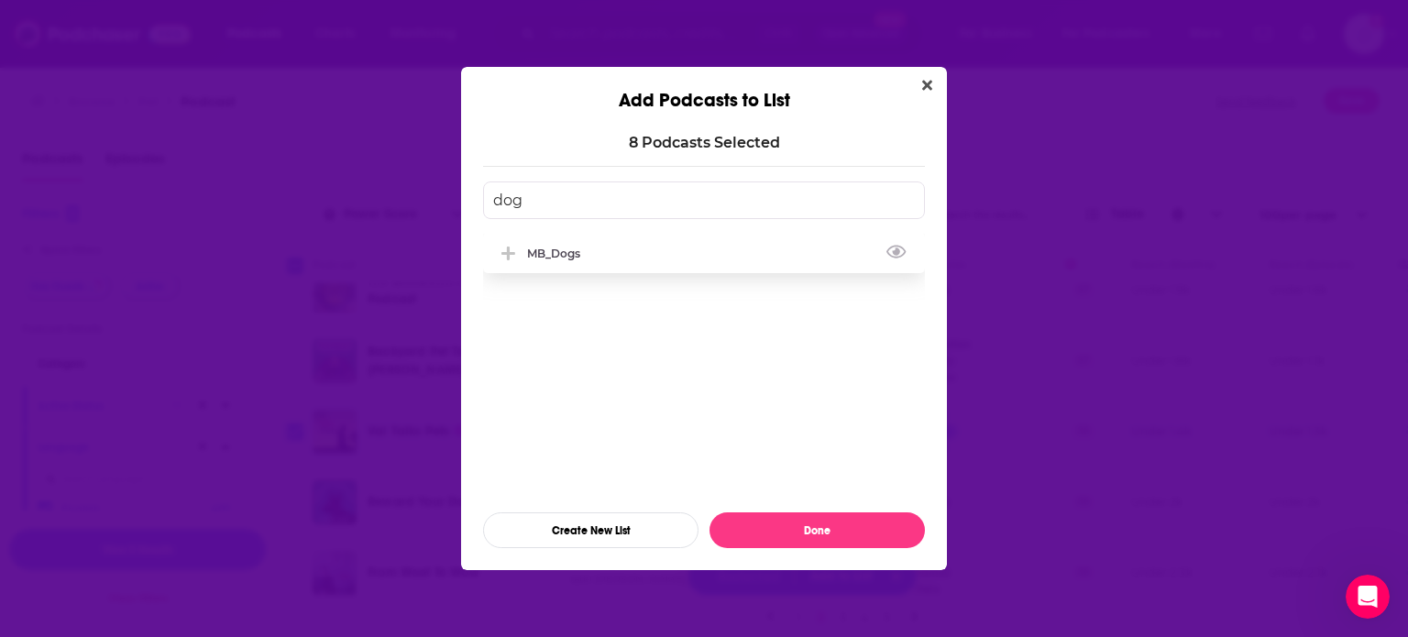
click at [595, 248] on div "MB_Dogs" at bounding box center [704, 253] width 442 height 40
type input "dog"
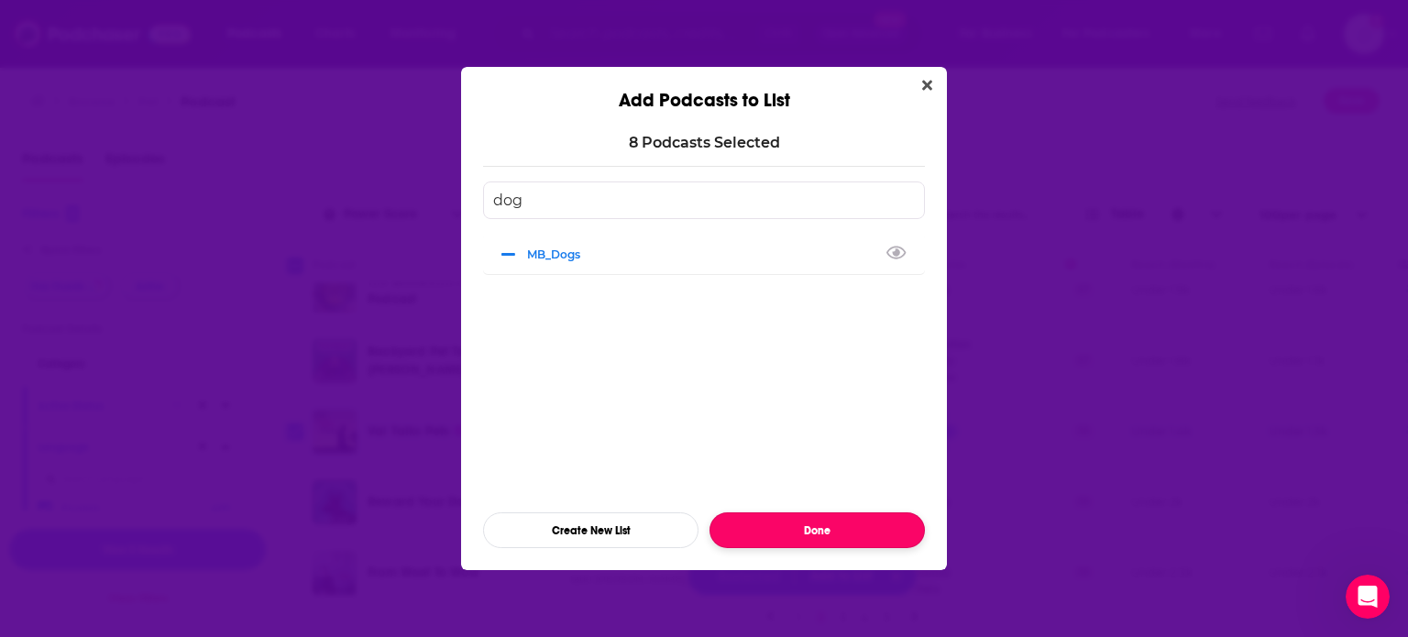
click at [815, 527] on button "Done" at bounding box center [817, 530] width 215 height 36
